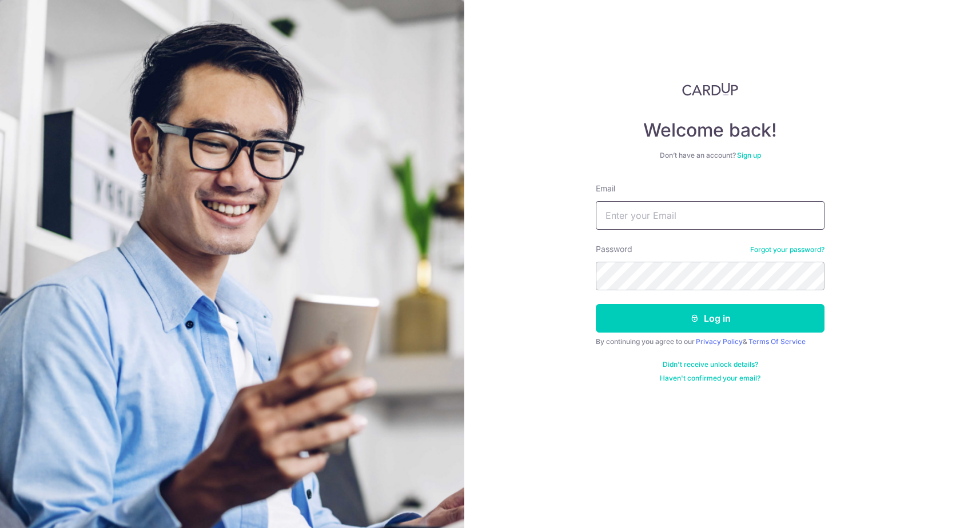
click at [682, 218] on input "Email" at bounding box center [709, 215] width 229 height 29
type input "[EMAIL_ADDRESS][DOMAIN_NAME]"
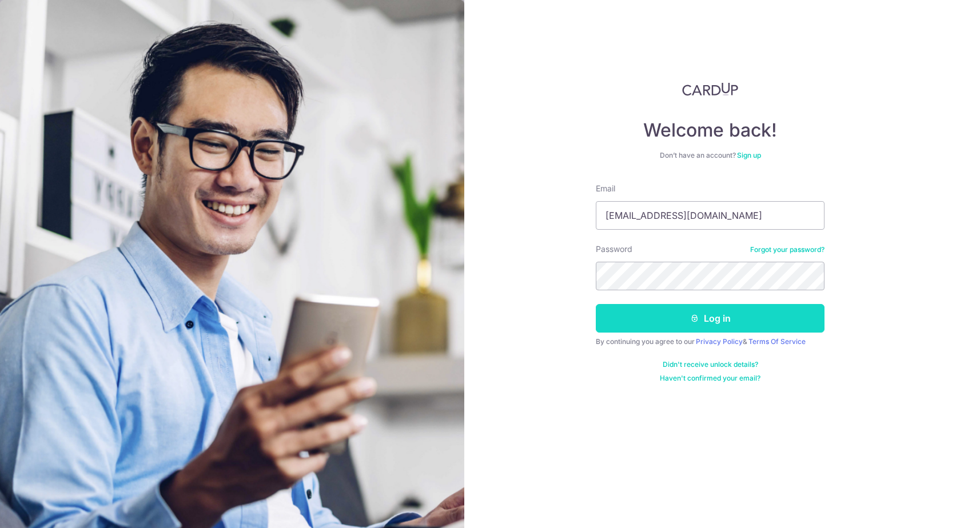
click at [634, 326] on button "Log in" at bounding box center [709, 318] width 229 height 29
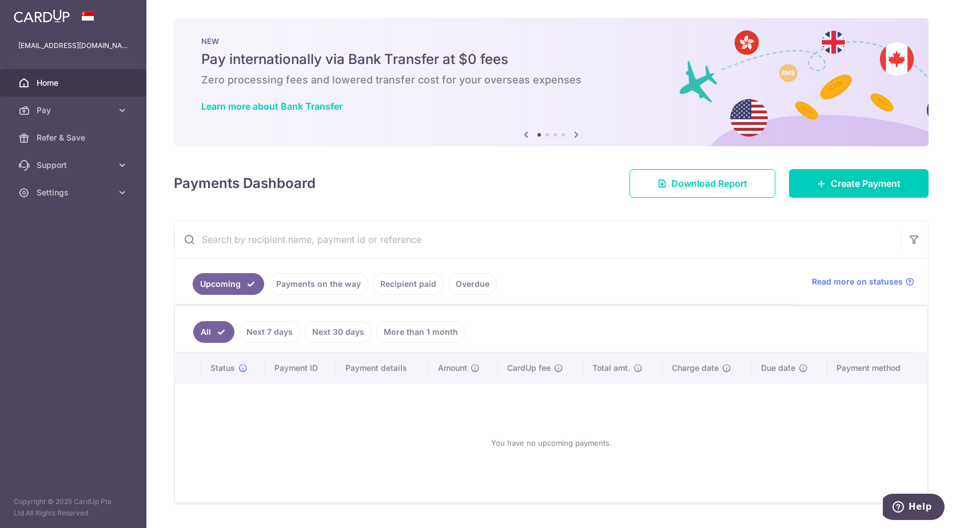
click at [300, 283] on link "Payments on the way" at bounding box center [318, 284] width 99 height 22
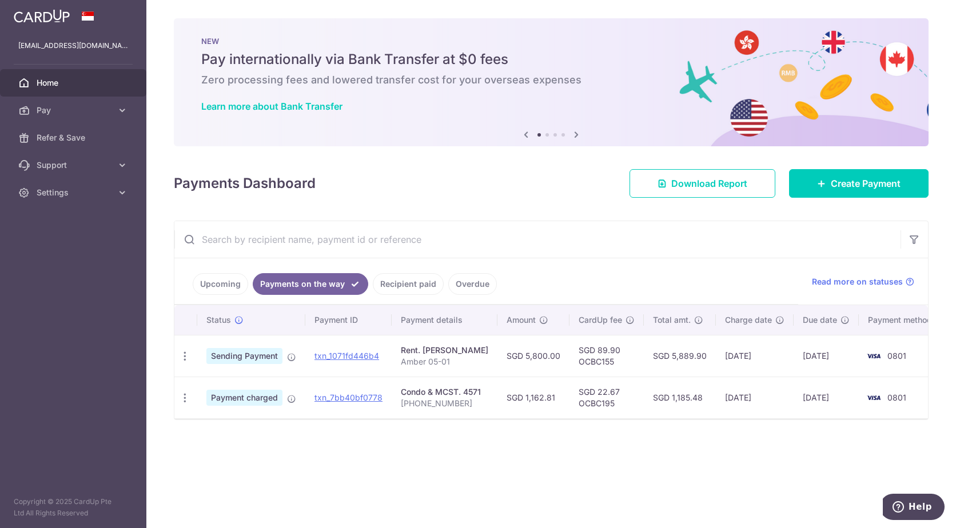
click at [404, 285] on link "Recipient paid" at bounding box center [408, 284] width 71 height 22
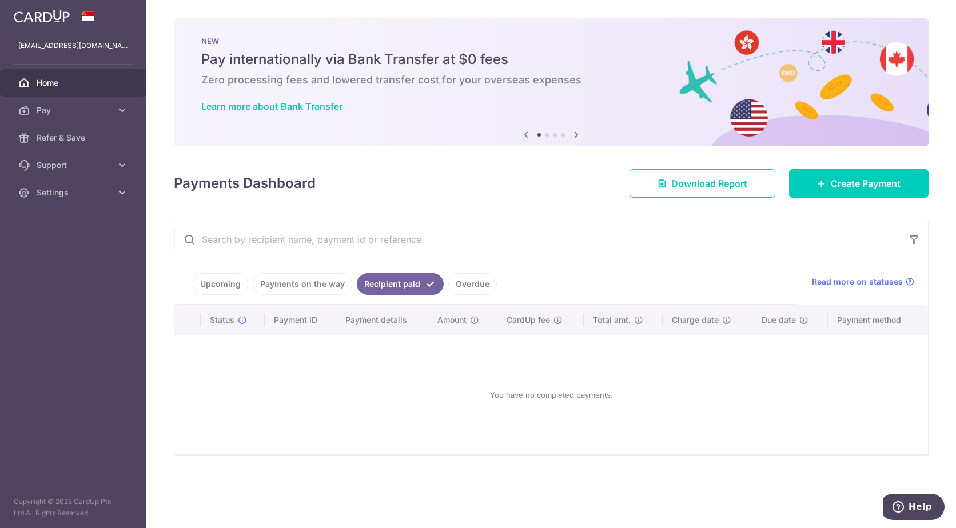
click at [463, 283] on link "Overdue" at bounding box center [472, 284] width 49 height 22
click at [404, 284] on link "Recipient paid" at bounding box center [392, 284] width 71 height 22
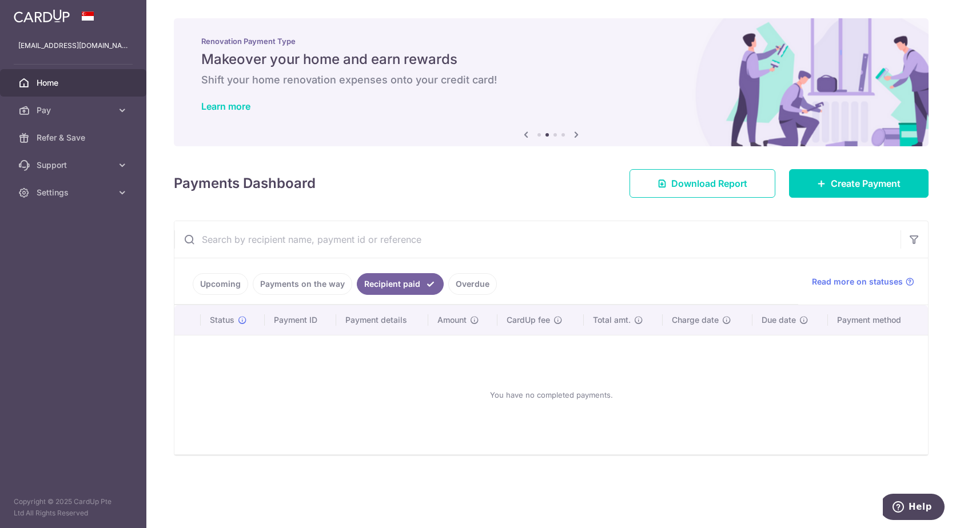
click at [310, 285] on link "Payments on the way" at bounding box center [302, 284] width 99 height 22
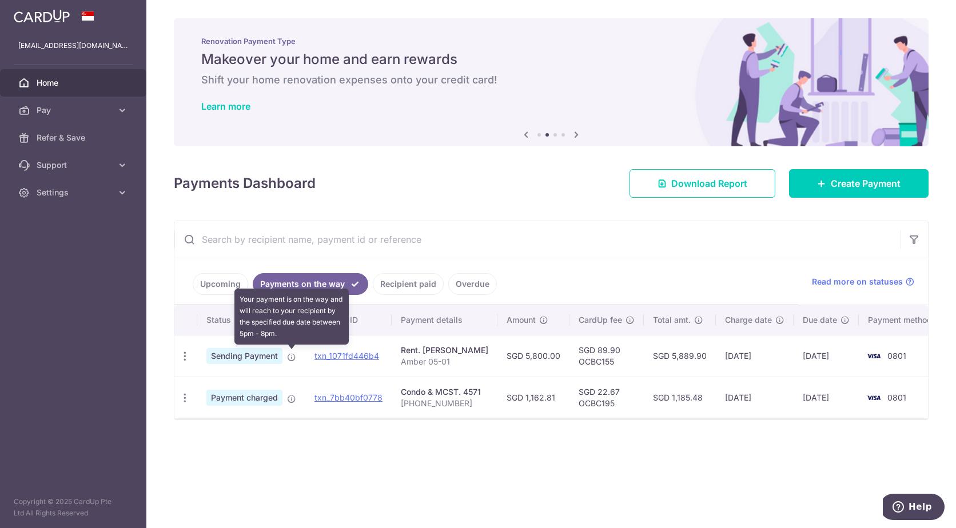
click at [293, 359] on icon at bounding box center [291, 357] width 9 height 9
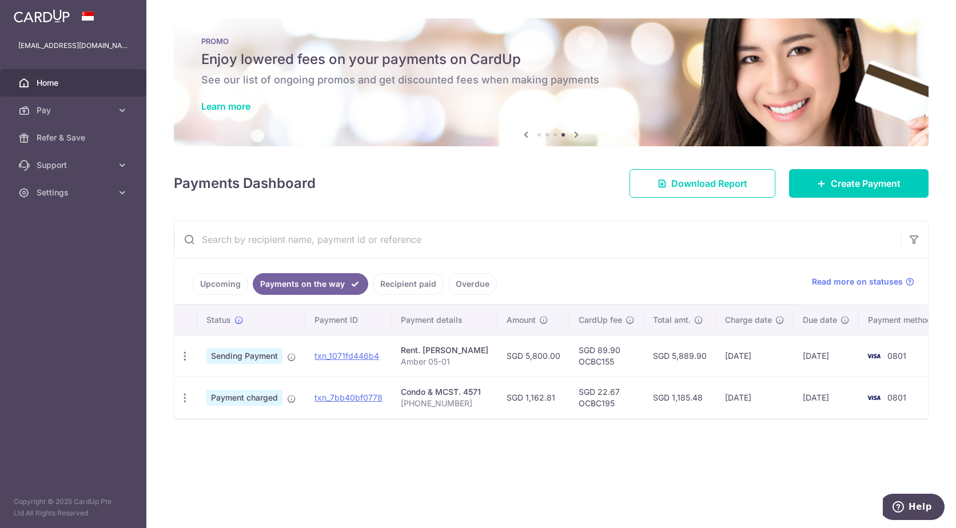
click at [225, 281] on link "Upcoming" at bounding box center [220, 284] width 55 height 22
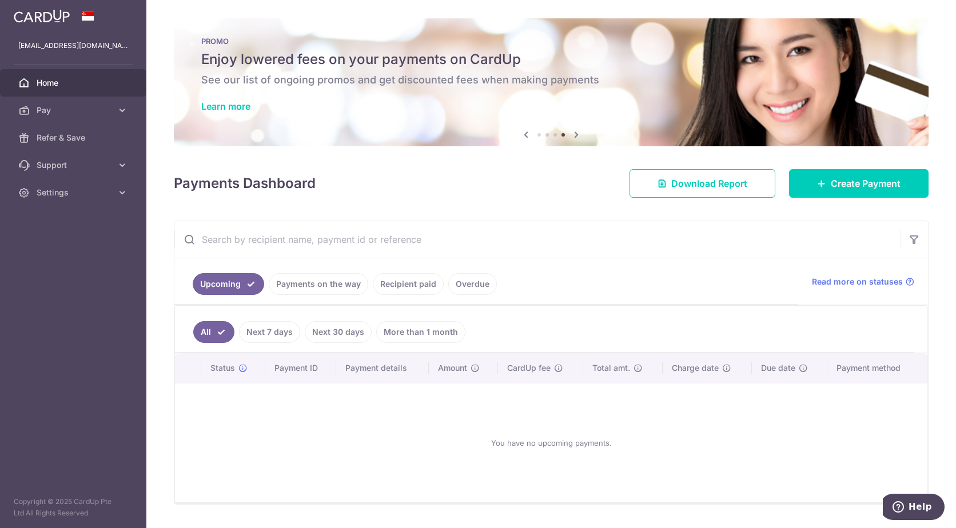
click at [325, 283] on link "Payments on the way" at bounding box center [318, 284] width 99 height 22
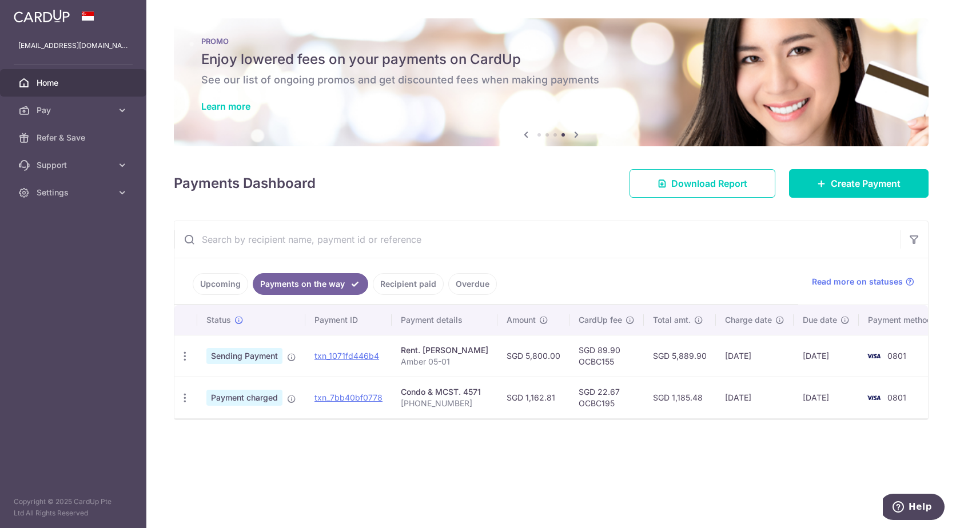
click at [413, 286] on link "Recipient paid" at bounding box center [408, 284] width 71 height 22
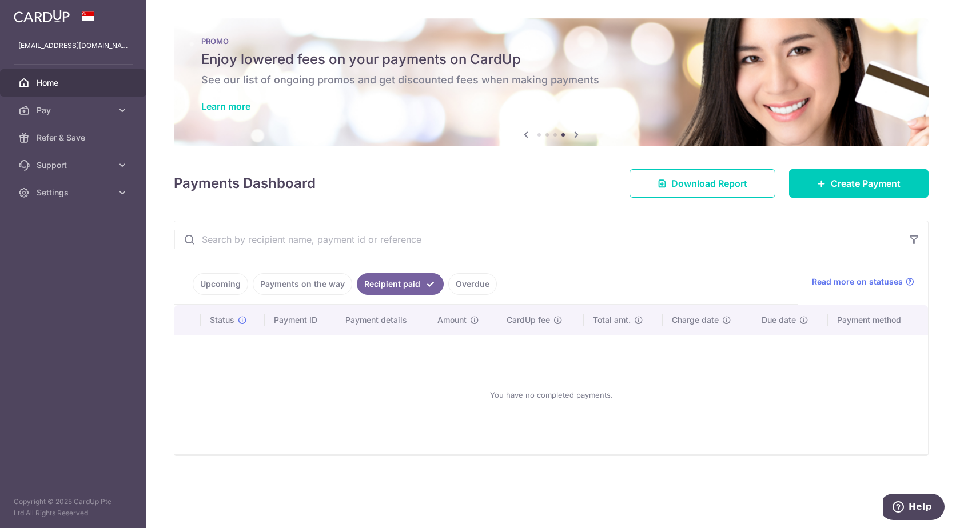
click at [459, 285] on link "Overdue" at bounding box center [472, 284] width 49 height 22
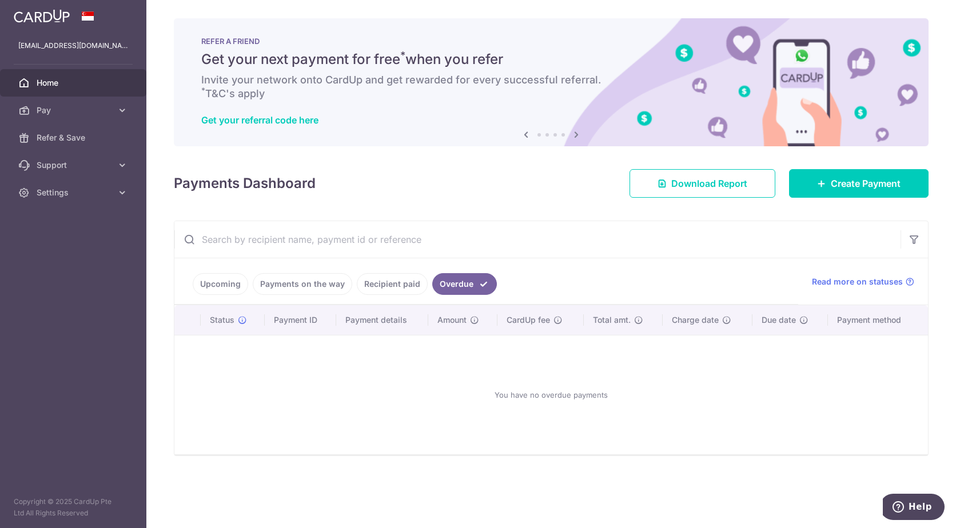
click at [231, 286] on link "Upcoming" at bounding box center [220, 284] width 55 height 22
